Goal: Information Seeking & Learning: Learn about a topic

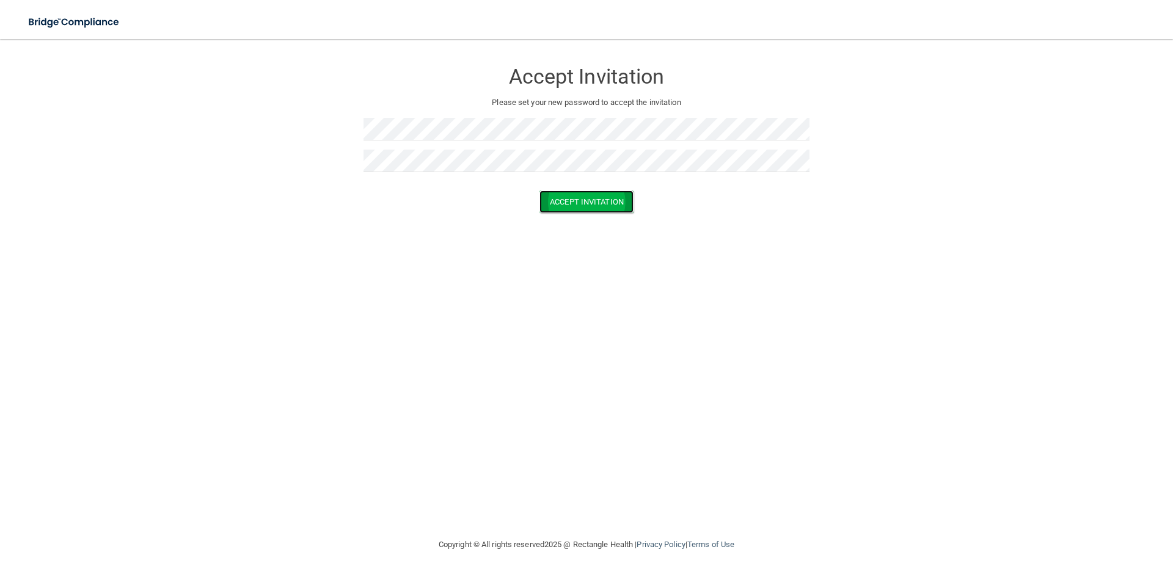
click at [622, 202] on button "Accept Invitation" at bounding box center [587, 202] width 94 height 23
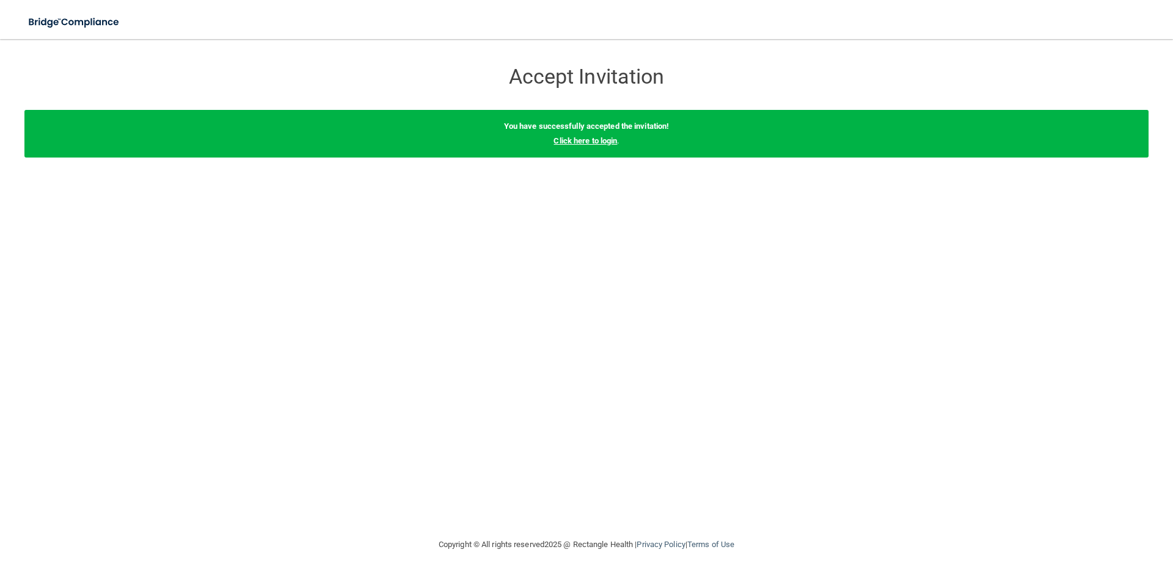
click at [609, 139] on link "Click here to login" at bounding box center [586, 140] width 64 height 9
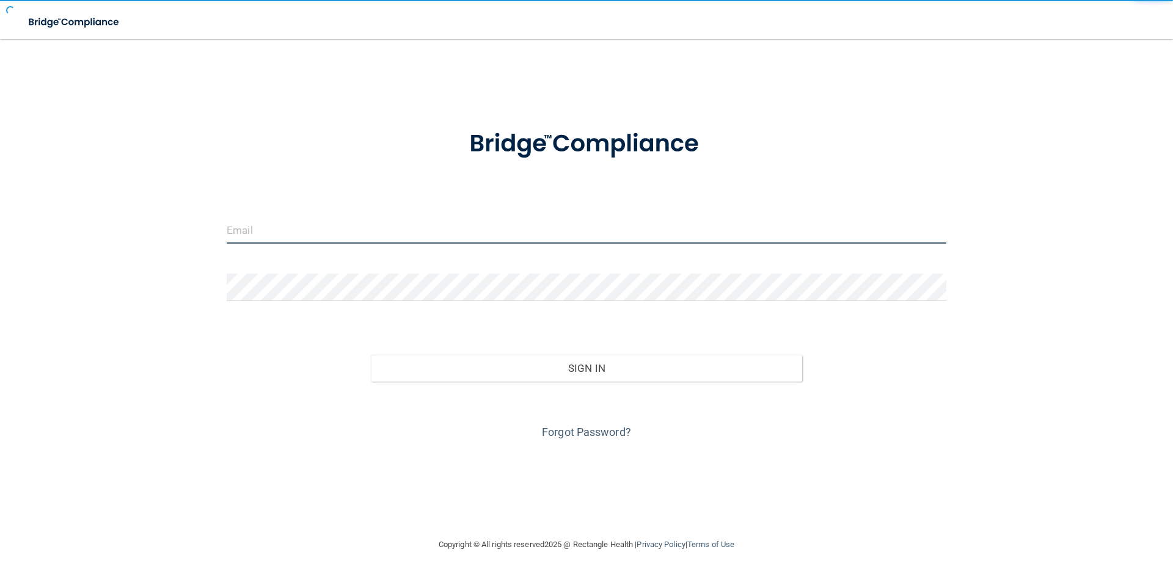
type input "[EMAIL_ADDRESS][PERSON_NAME][DOMAIN_NAME]"
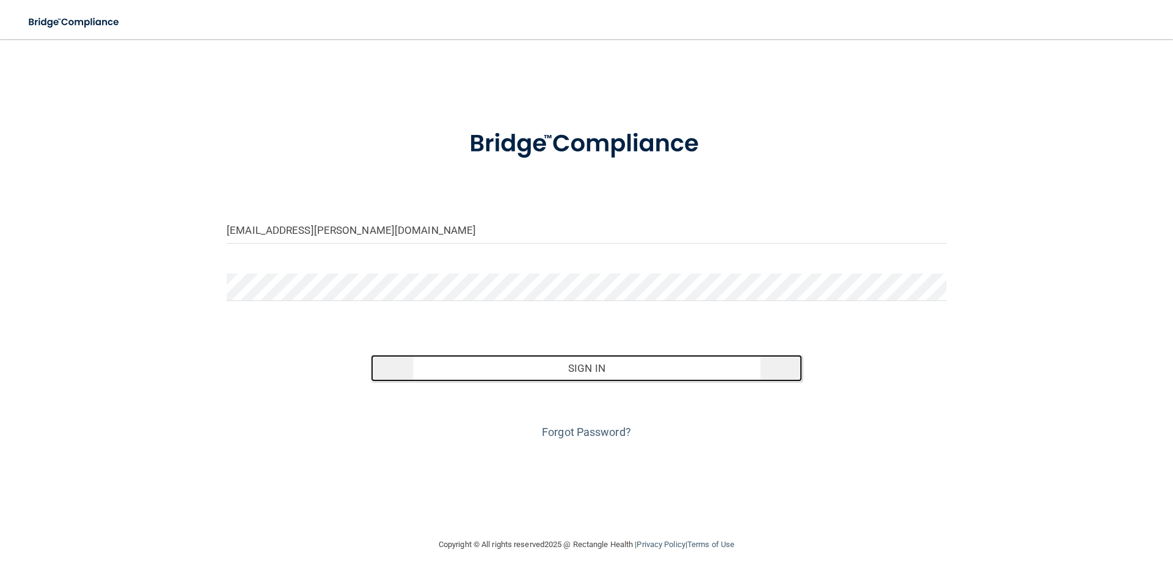
click at [587, 367] on button "Sign In" at bounding box center [587, 368] width 432 height 27
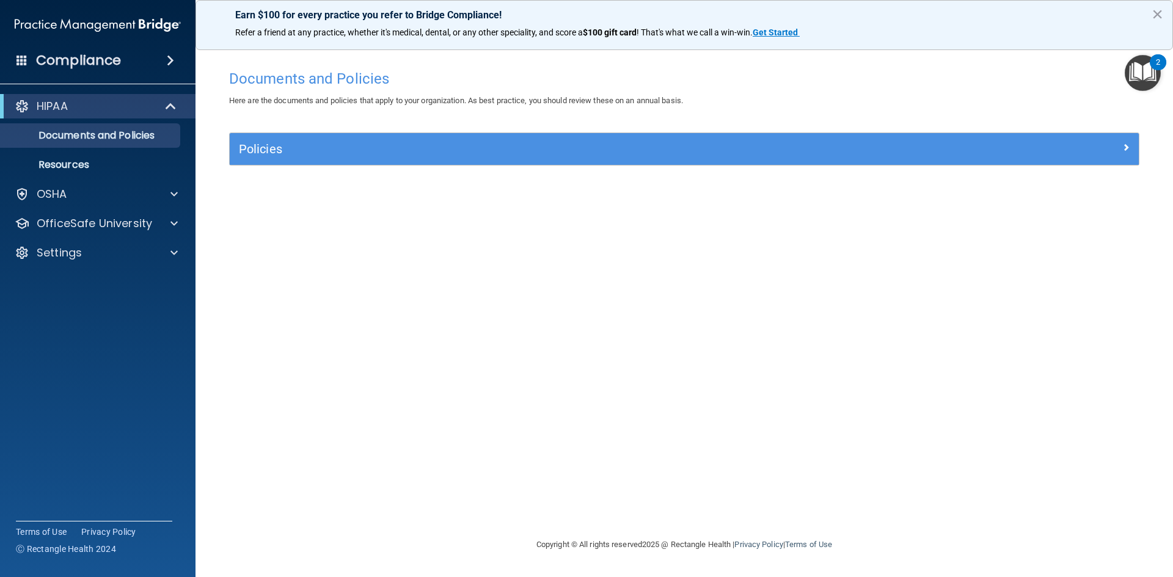
click at [1137, 77] on img "Open Resource Center, 2 new notifications" at bounding box center [1143, 73] width 36 height 36
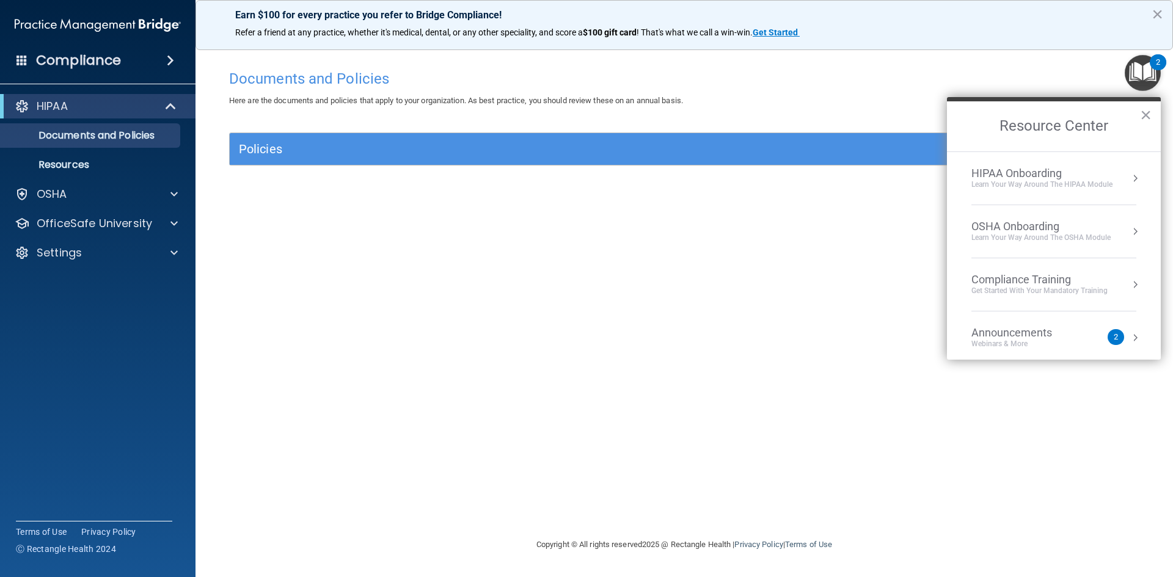
click at [1052, 175] on div "HIPAA Onboarding" at bounding box center [1042, 173] width 141 height 13
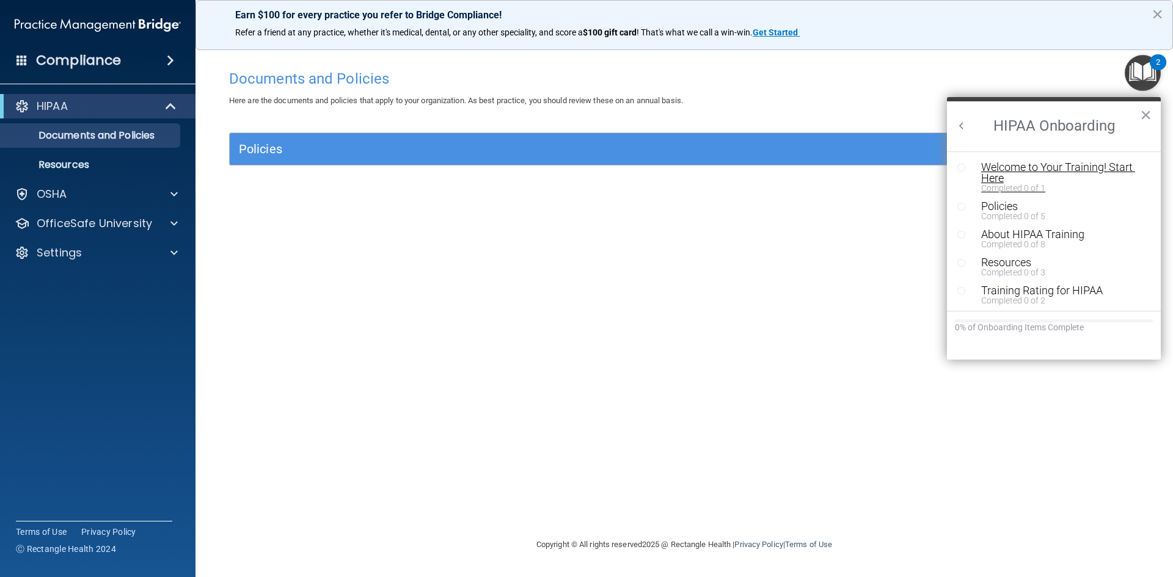
click at [1011, 167] on div "Welcome to Your Training! Start Here" at bounding box center [1058, 173] width 155 height 22
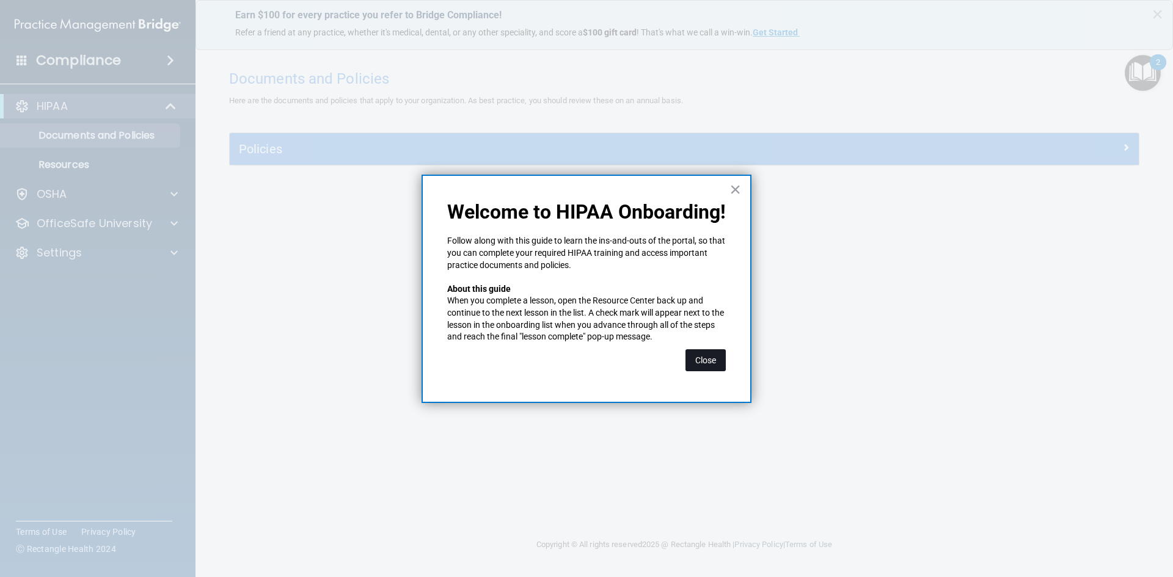
click at [708, 366] on button "Close" at bounding box center [706, 361] width 40 height 22
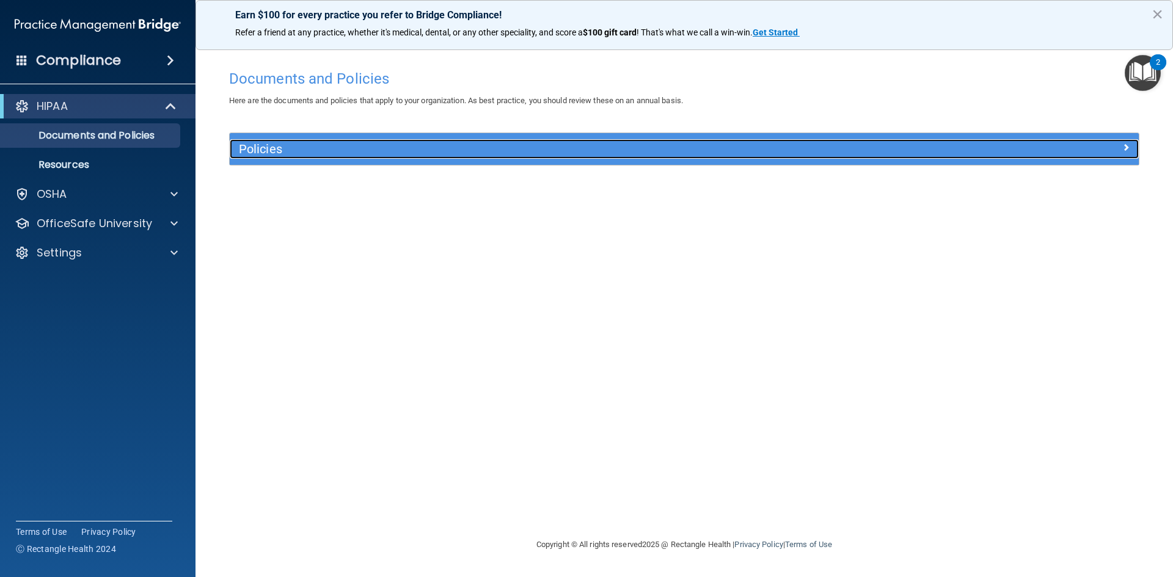
click at [1036, 148] on div at bounding box center [1025, 146] width 227 height 15
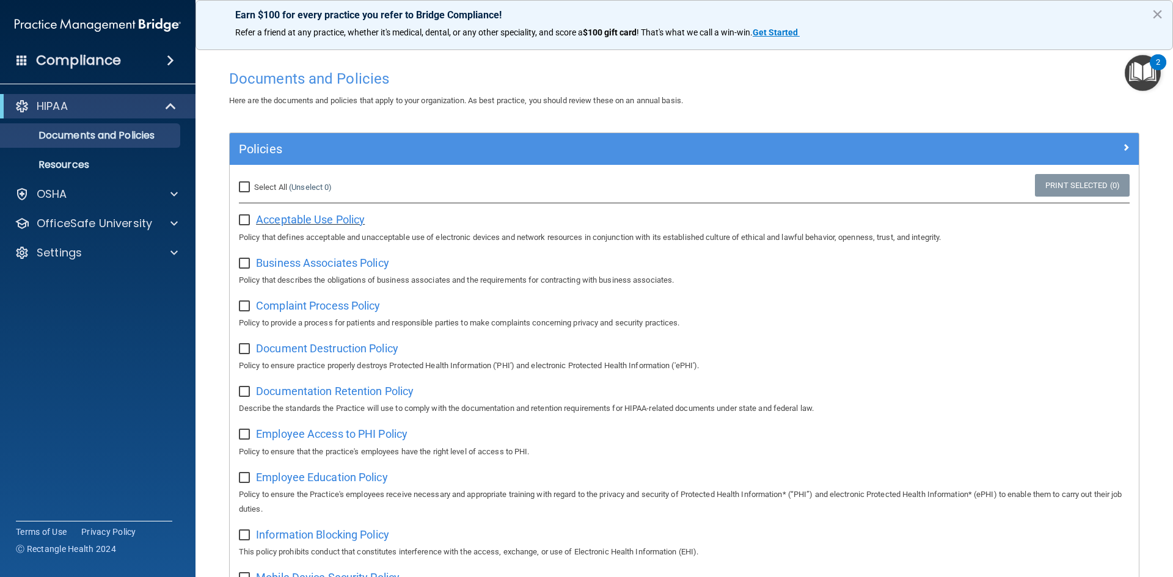
click at [324, 221] on span "Acceptable Use Policy" at bounding box center [310, 219] width 109 height 13
click at [95, 221] on p "OfficeSafe University" at bounding box center [94, 223] width 115 height 15
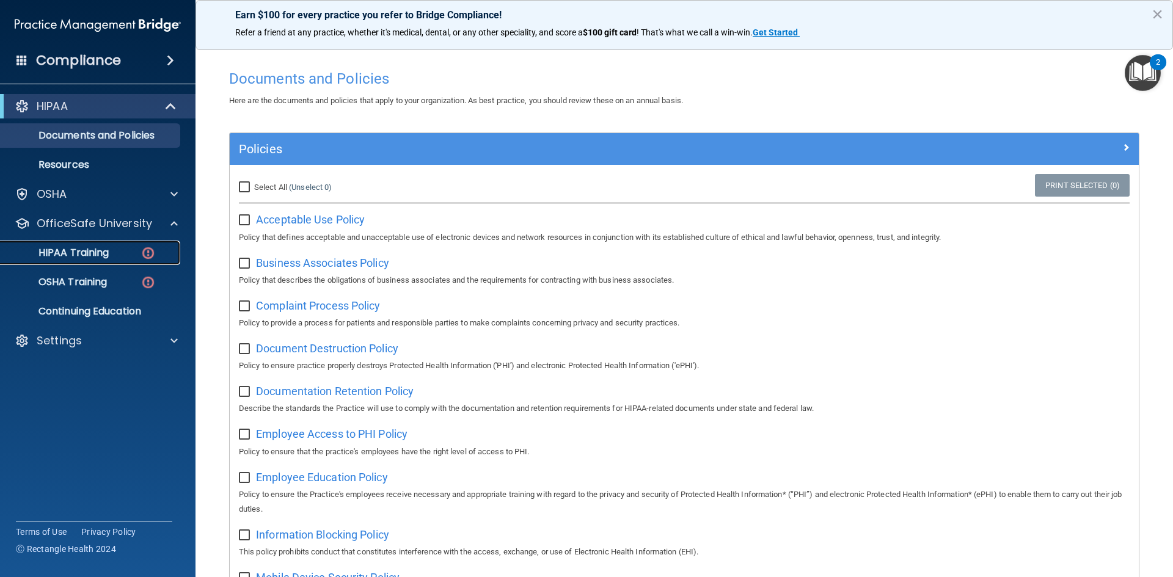
click at [86, 251] on p "HIPAA Training" at bounding box center [58, 253] width 101 height 12
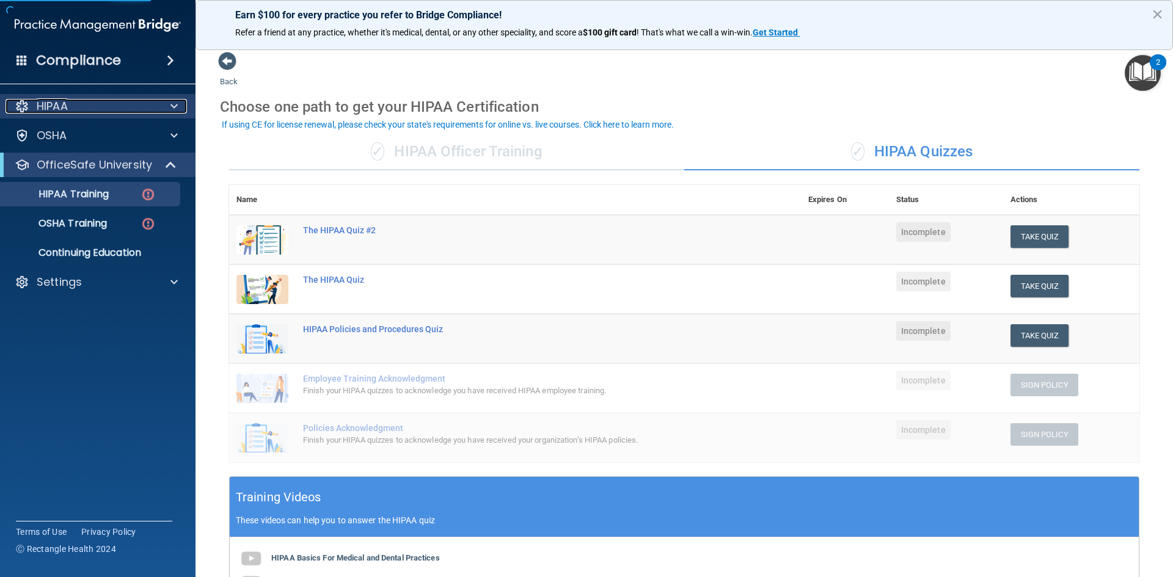
click at [86, 108] on div "HIPAA" at bounding box center [81, 106] width 152 height 15
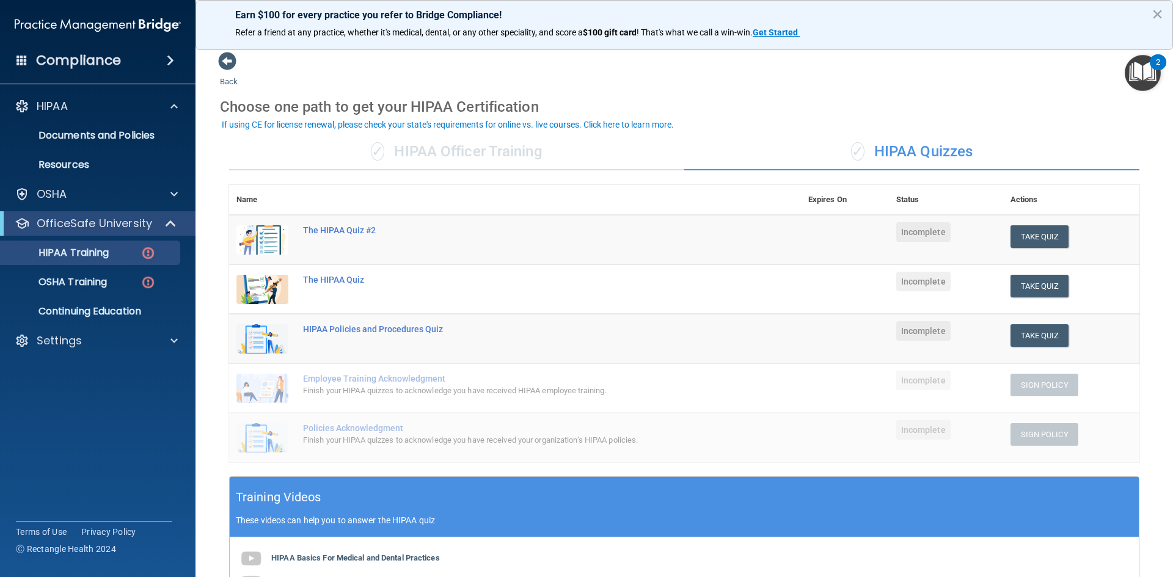
click at [375, 153] on span "✓" at bounding box center [377, 151] width 13 height 18
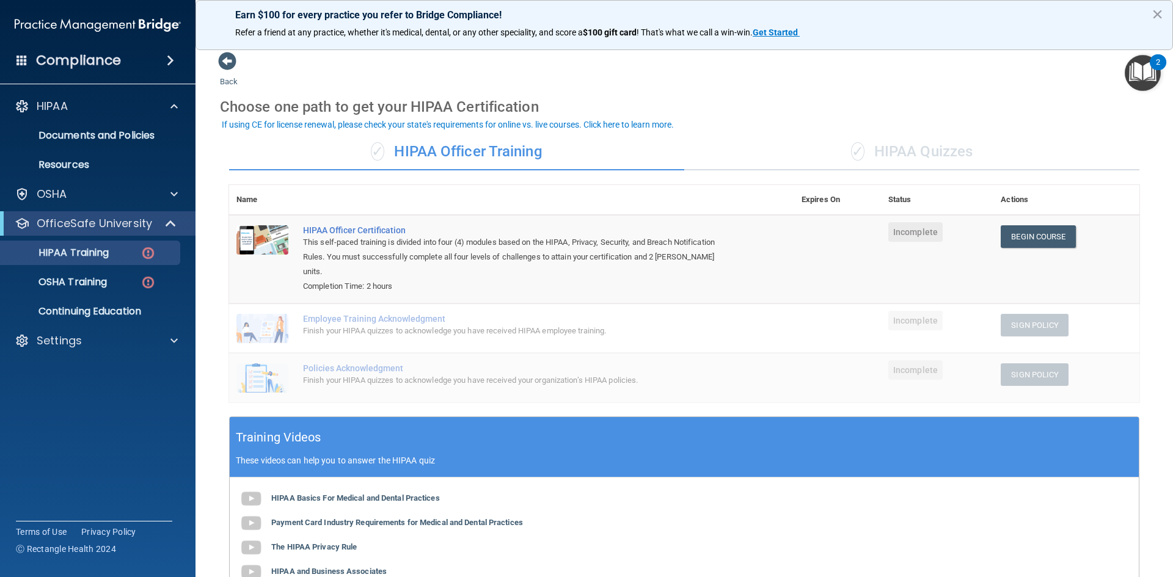
click at [921, 155] on div "✓ HIPAA Quizzes" at bounding box center [911, 152] width 455 height 37
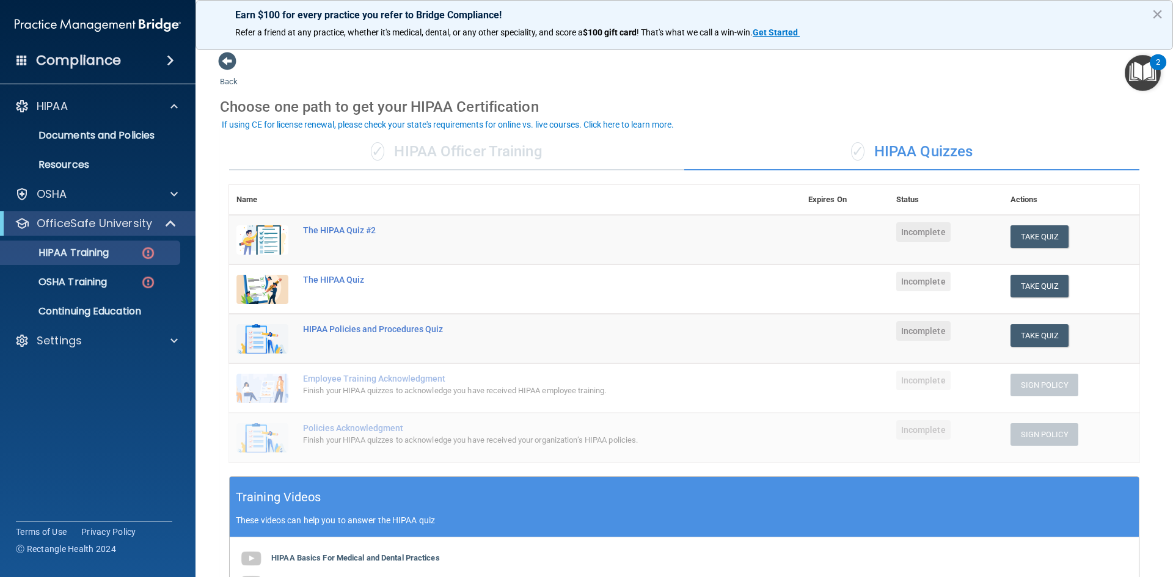
click at [420, 153] on div "✓ HIPAA Officer Training" at bounding box center [456, 152] width 455 height 37
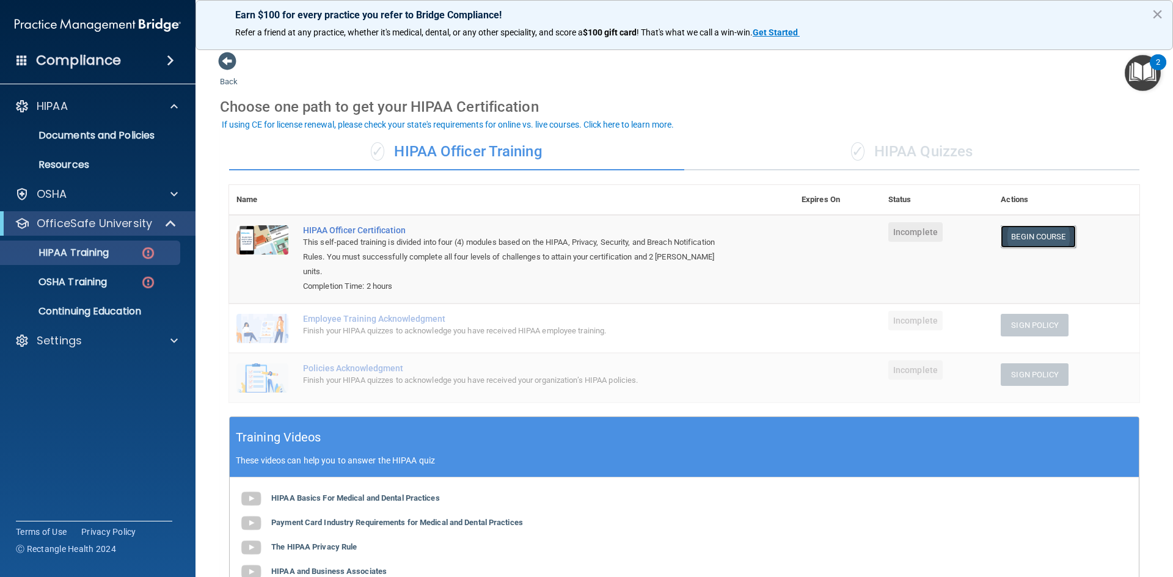
click at [1030, 235] on link "Begin Course" at bounding box center [1038, 236] width 75 height 23
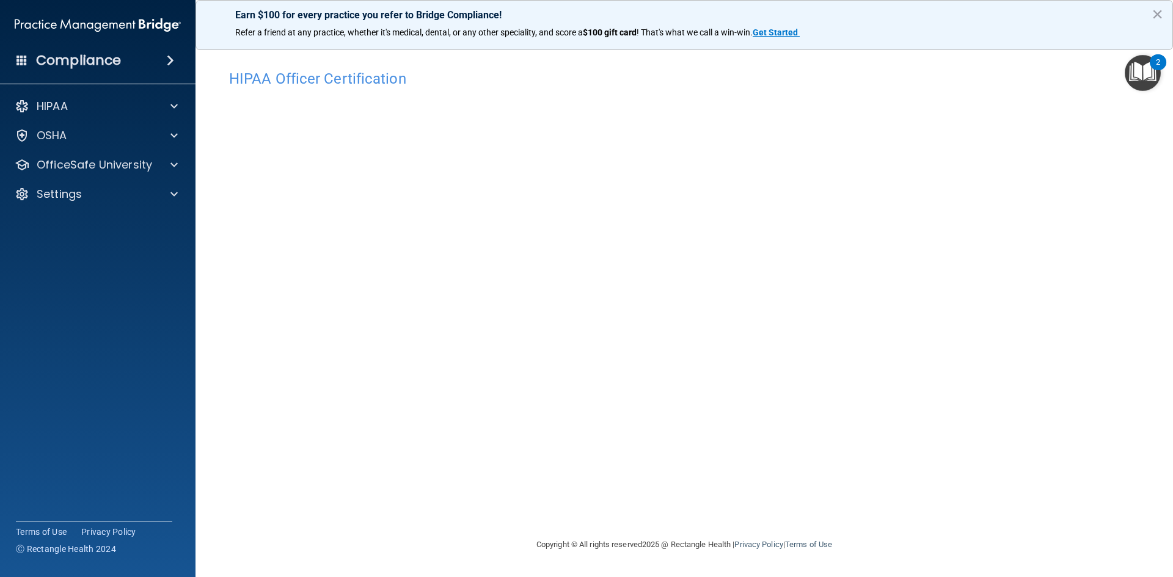
click at [900, 524] on div "HIPAA Officer Certification This course doesn’t expire until . Are you sure you…" at bounding box center [684, 301] width 929 height 474
click at [911, 533] on footer "Copyright © All rights reserved 2025 @ Rectangle Health | Privacy Policy | Term…" at bounding box center [684, 546] width 929 height 40
